Goal: Task Accomplishment & Management: Manage account settings

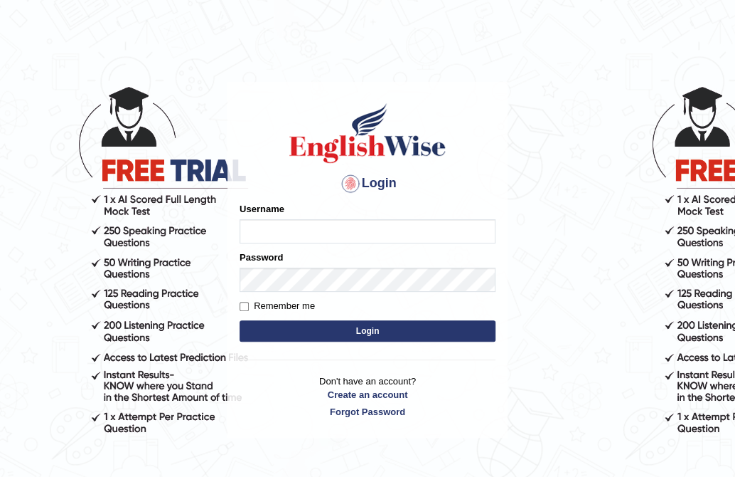
click at [314, 233] on input "Username" at bounding box center [368, 231] width 256 height 24
type input "alihasan"
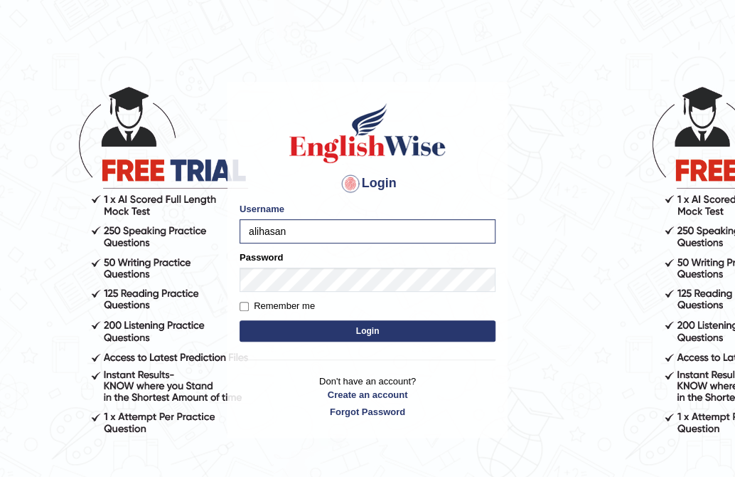
click at [310, 266] on div "Password" at bounding box center [368, 270] width 256 height 41
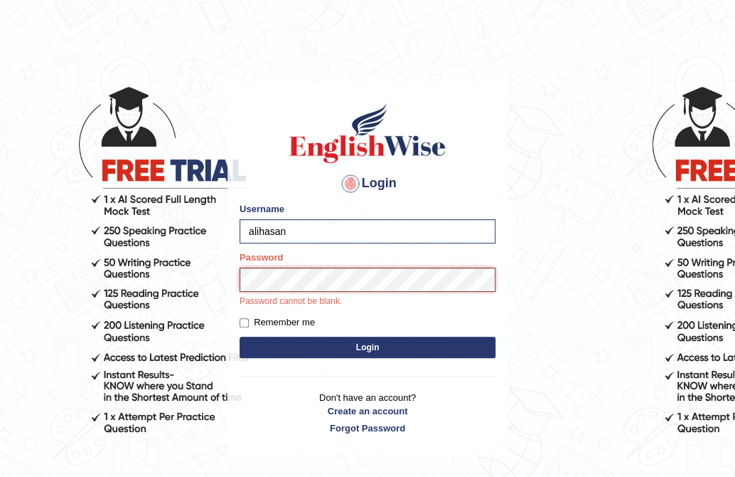
click at [240, 336] on button "Login" at bounding box center [368, 346] width 256 height 21
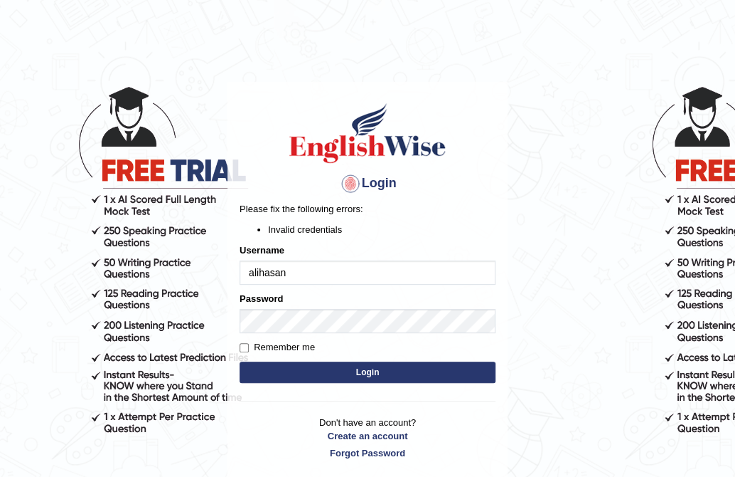
click at [374, 361] on button "Login" at bounding box center [368, 371] width 256 height 21
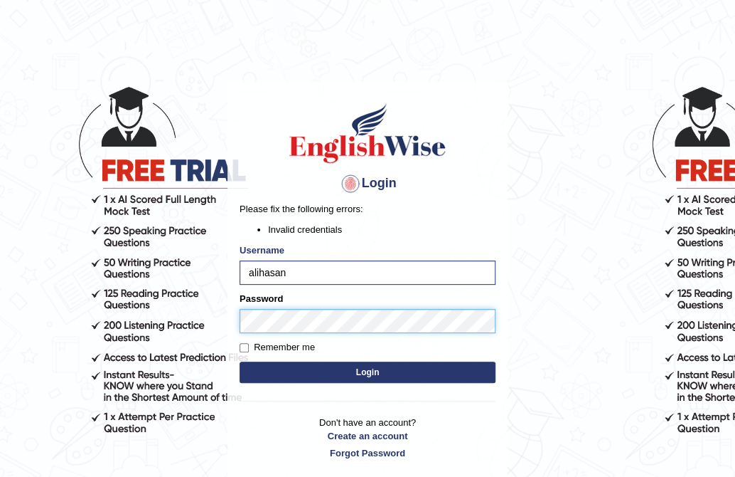
click at [240, 361] on button "Login" at bounding box center [368, 371] width 256 height 21
